Goal: Information Seeking & Learning: Learn about a topic

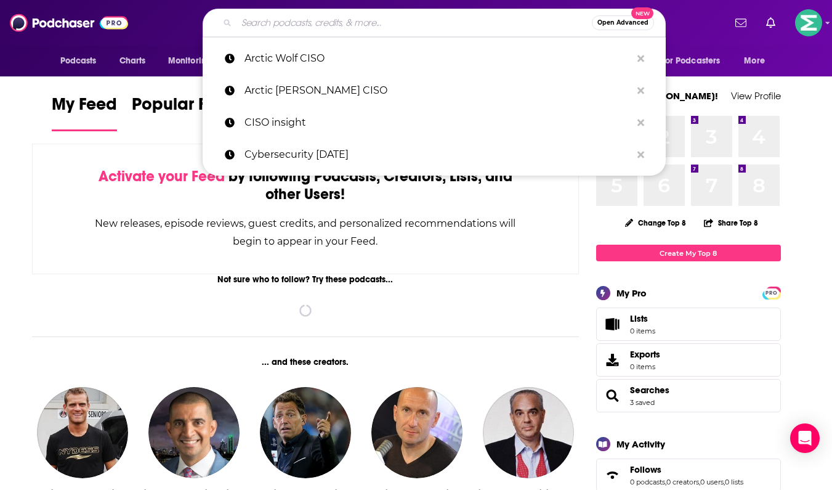
click at [315, 18] on input "Search podcasts, credits, & more..." at bounding box center [414, 23] width 355 height 20
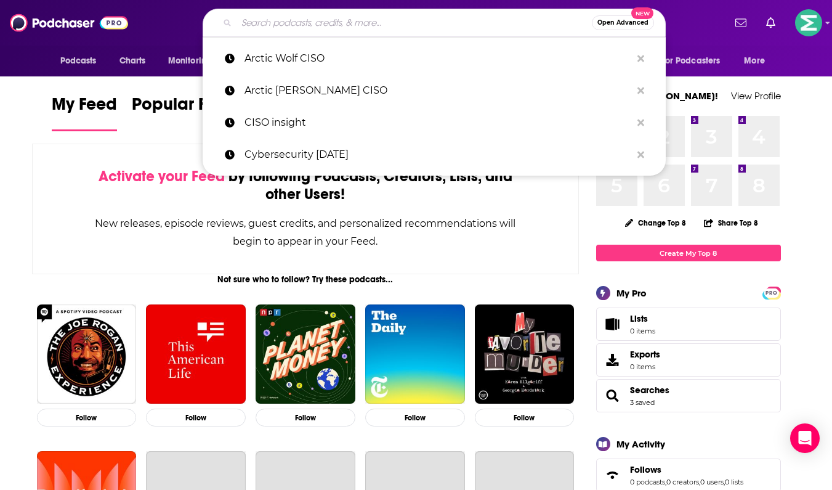
paste input "Unsupervised Learning Podcast"
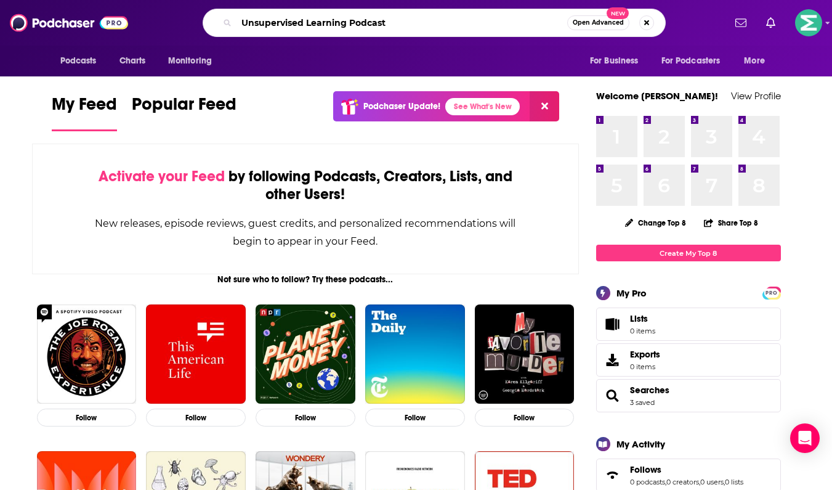
type input "Unsupervised Learning Podcast"
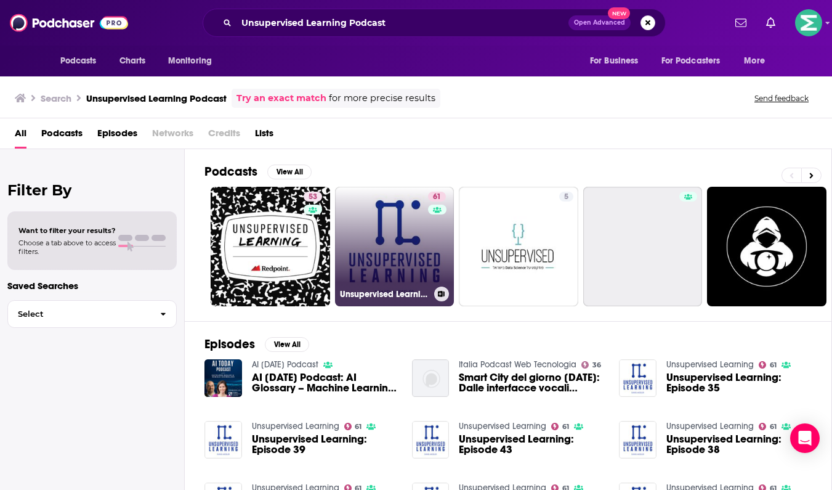
click at [404, 243] on link "61 Unsupervised Learning" at bounding box center [395, 247] width 120 height 120
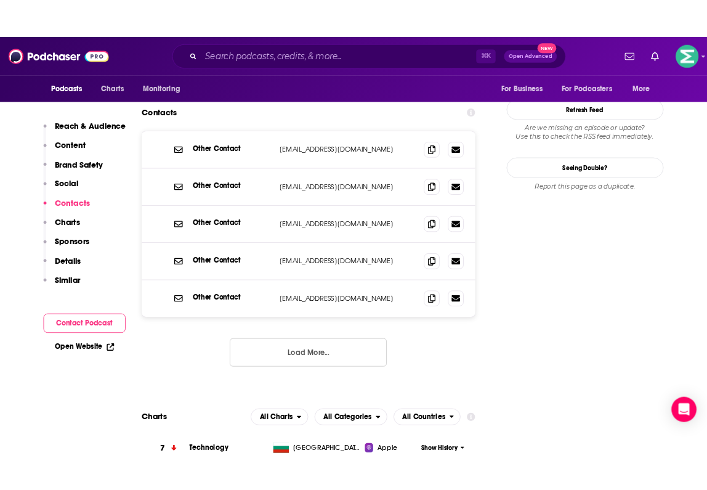
scroll to position [1275, 0]
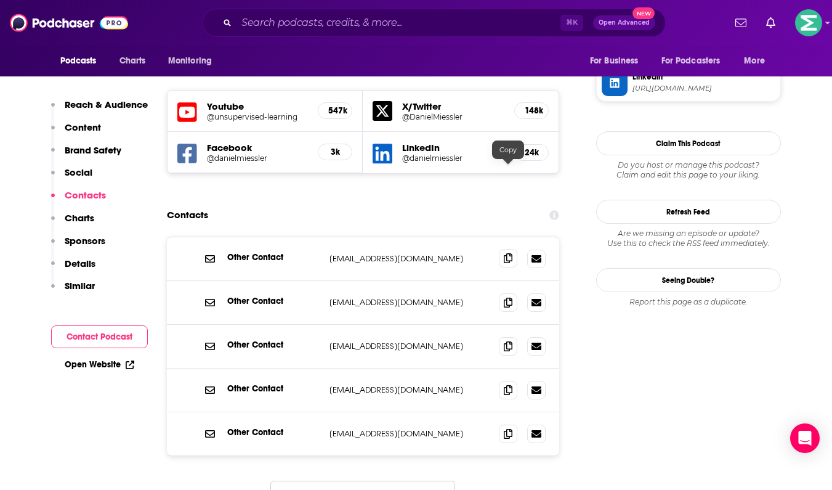
click at [510, 253] on icon at bounding box center [508, 258] width 9 height 10
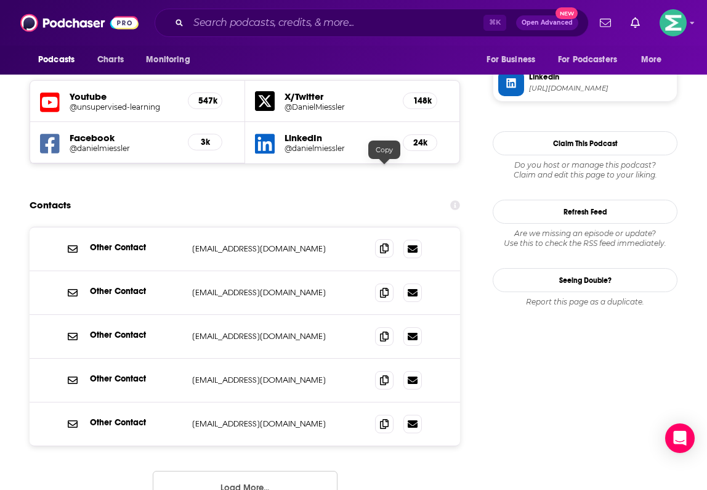
click at [386, 243] on icon at bounding box center [384, 248] width 9 height 10
click at [243, 5] on div "Podcasts Charts Monitoring ⌘ K Open Advanced New For Business For Podcasters Mo…" at bounding box center [353, 23] width 707 height 46
click at [398, 15] on input "Search podcasts, credits, & more..." at bounding box center [336, 23] width 295 height 20
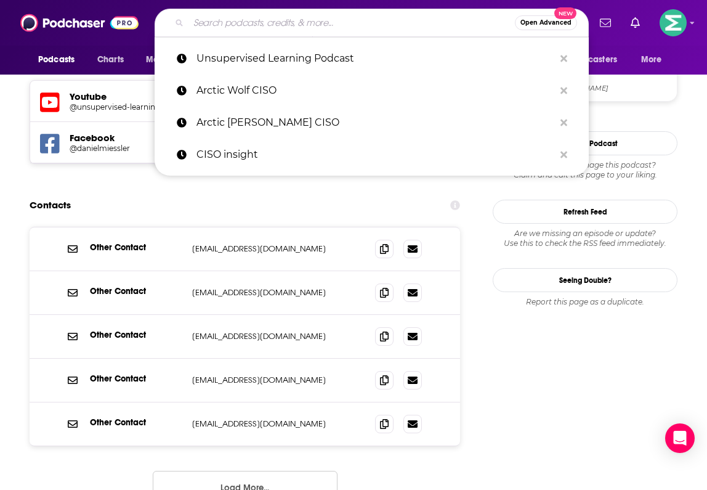
paste input "TWiT: Security Now Podcast"
type input "TWiT: Security Now Podcast"
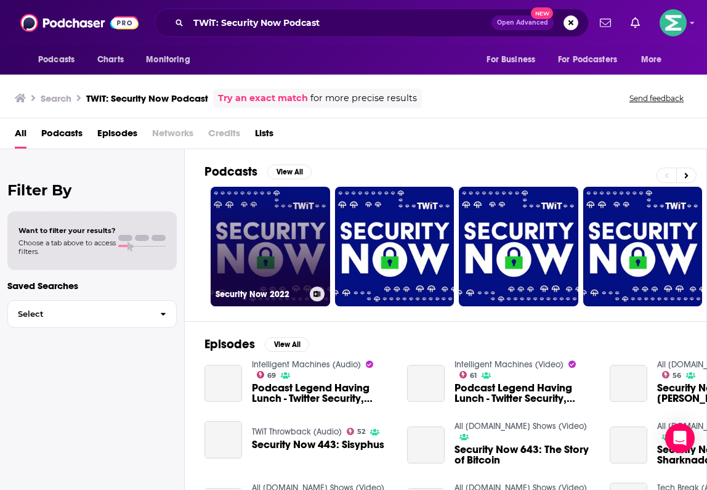
click at [283, 211] on link "Security Now 2022" at bounding box center [271, 247] width 120 height 120
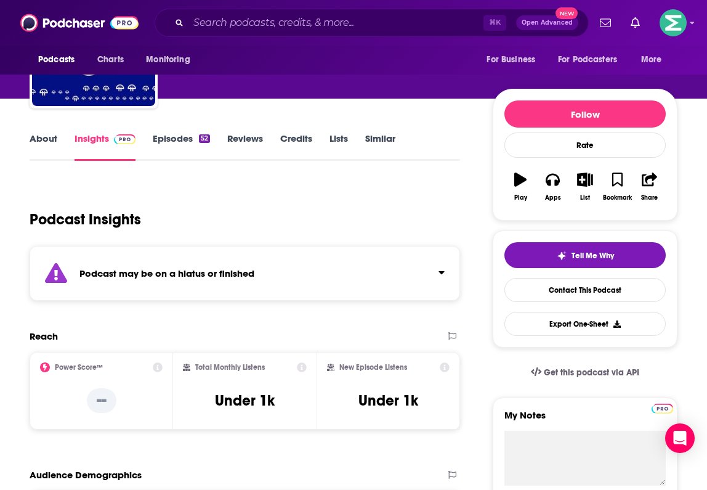
scroll to position [104, 0]
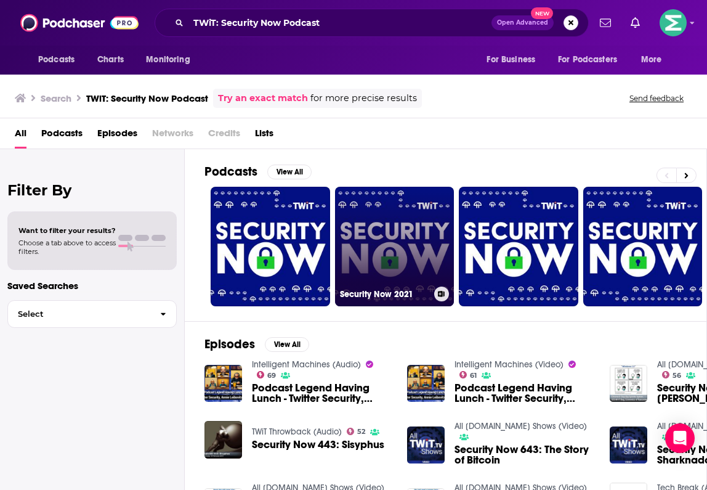
click at [394, 246] on link "Security Now 2021" at bounding box center [395, 247] width 120 height 120
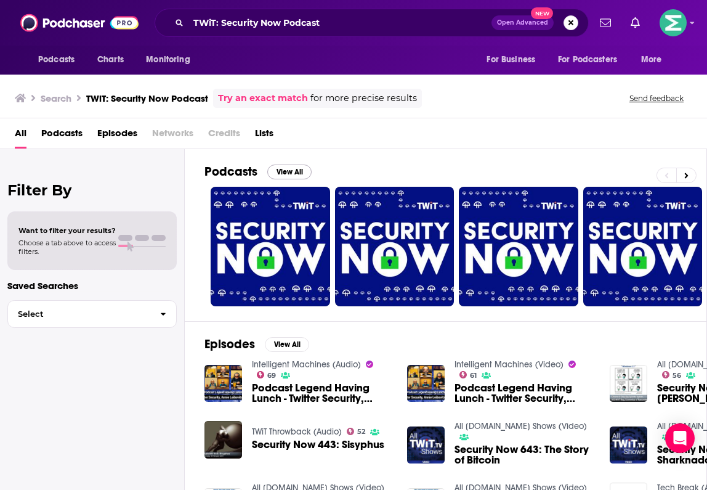
click at [280, 170] on button "View All" at bounding box center [289, 172] width 44 height 15
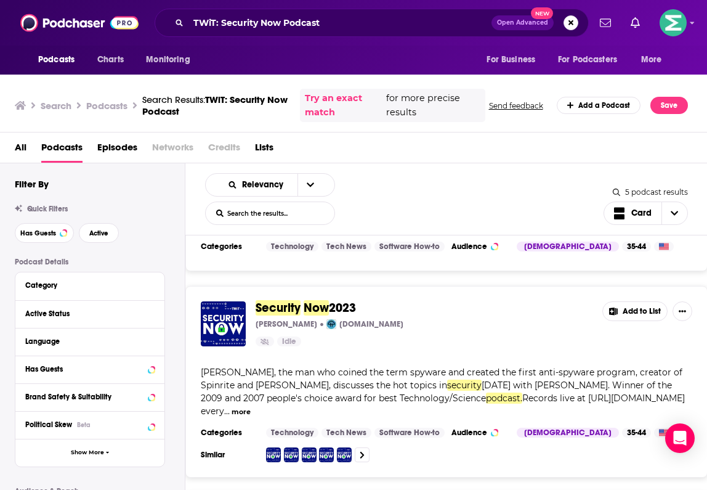
click at [428, 336] on div "Idle" at bounding box center [424, 341] width 337 height 10
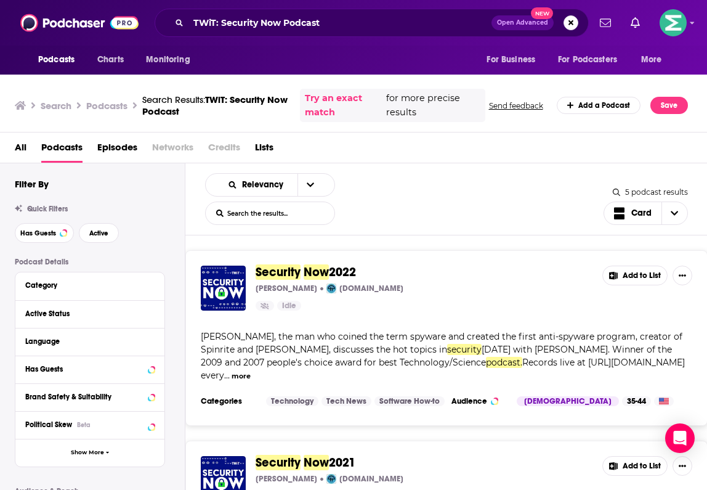
click at [222, 286] on img "Security Now 2022" at bounding box center [223, 288] width 45 height 45
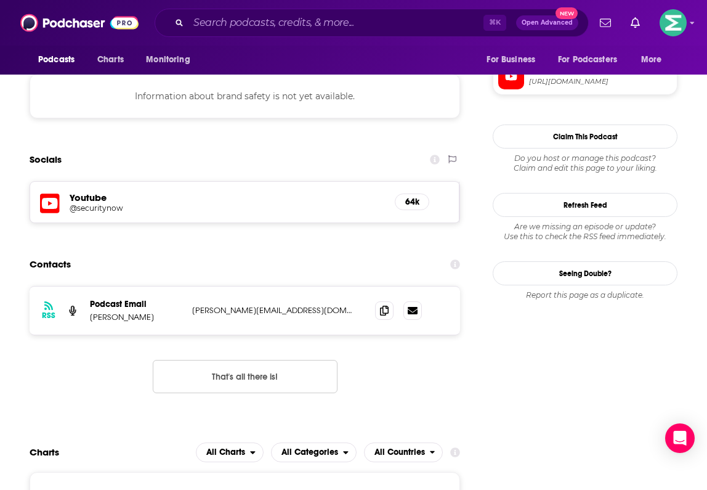
scroll to position [974, 0]
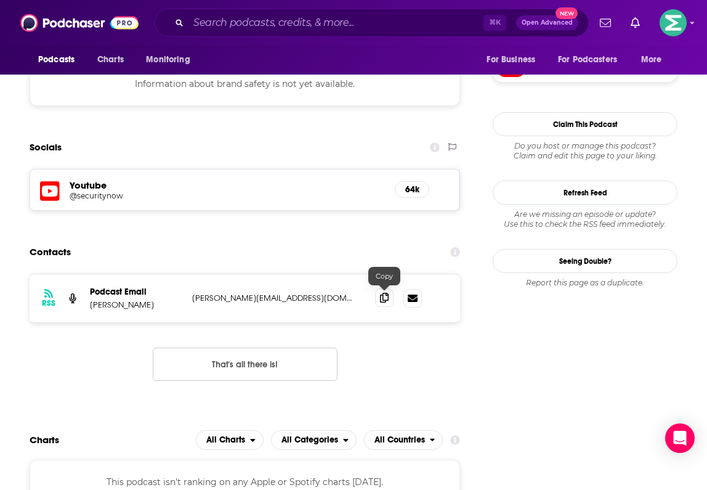
click at [389, 303] on span at bounding box center [384, 297] width 18 height 18
